Goal: Navigation & Orientation: Find specific page/section

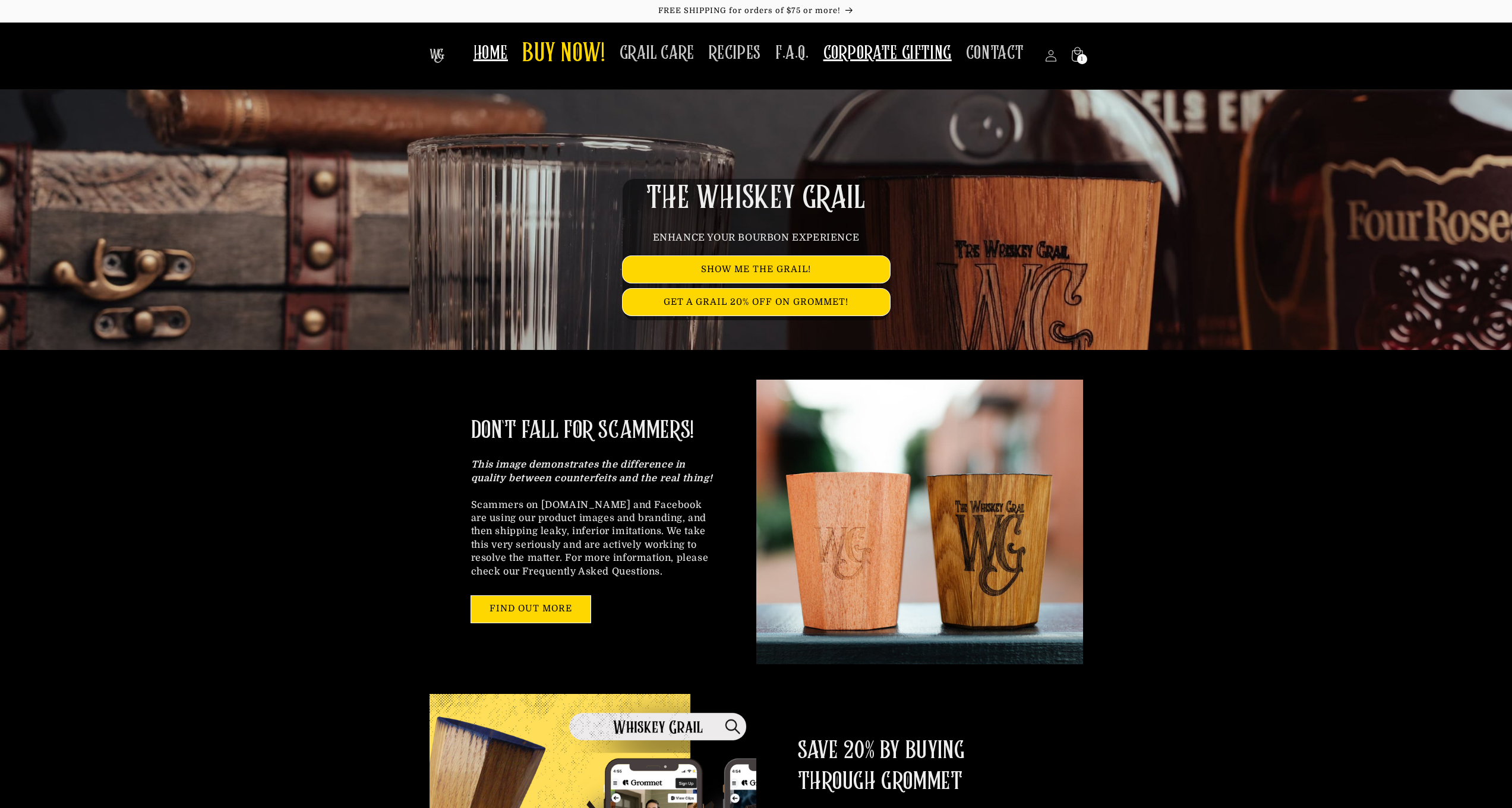
click at [872, 53] on span "CORPORATE GIFTING" at bounding box center [887, 53] width 128 height 23
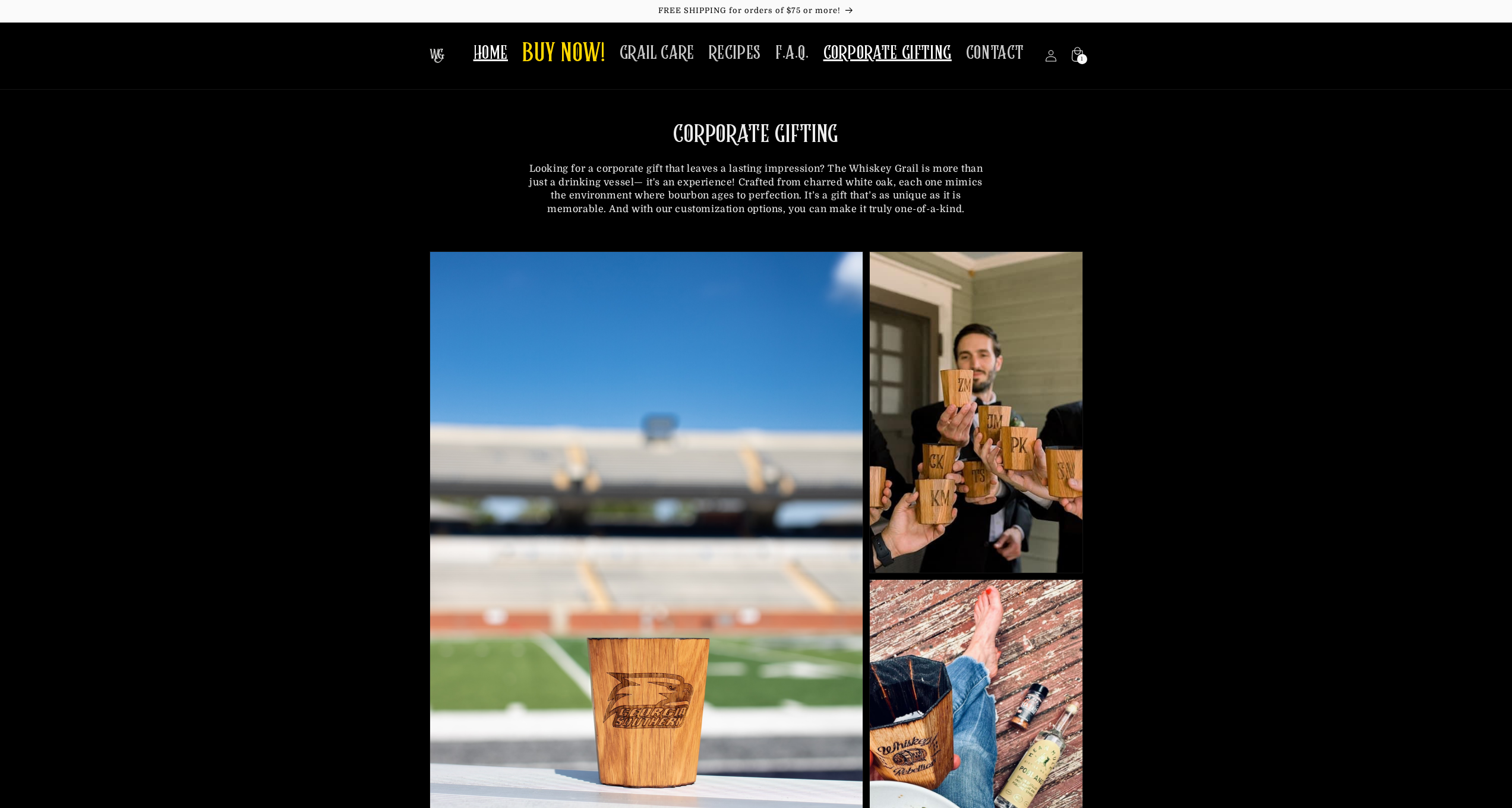
click at [508, 51] on span "HOME" at bounding box center [490, 53] width 34 height 23
